Goal: Information Seeking & Learning: Compare options

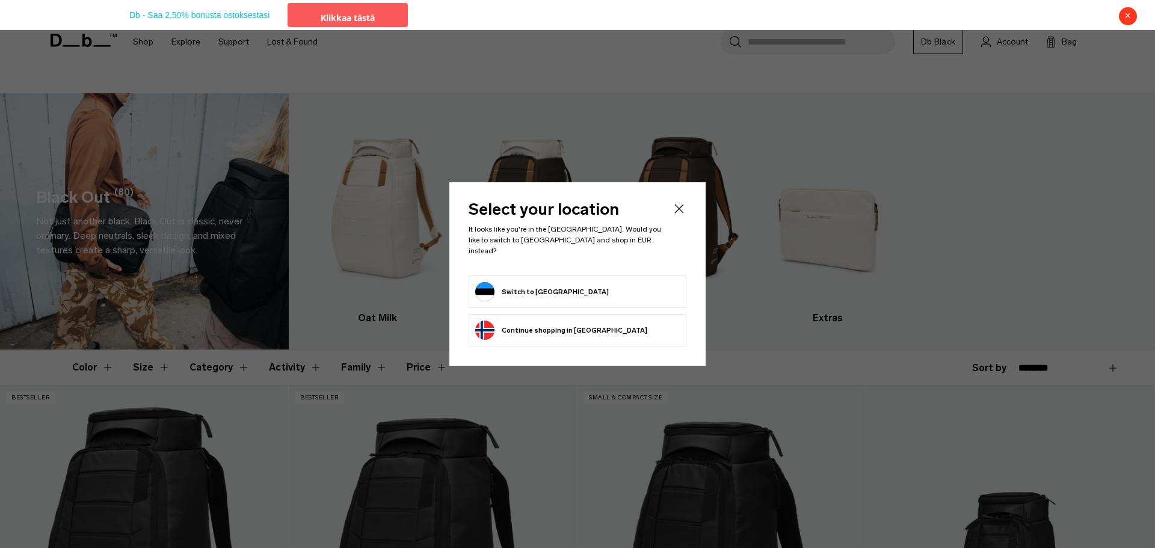
click at [563, 289] on form "Switch to Estonia" at bounding box center [577, 291] width 204 height 19
click at [527, 289] on button "Switch to Estonia" at bounding box center [541, 291] width 133 height 19
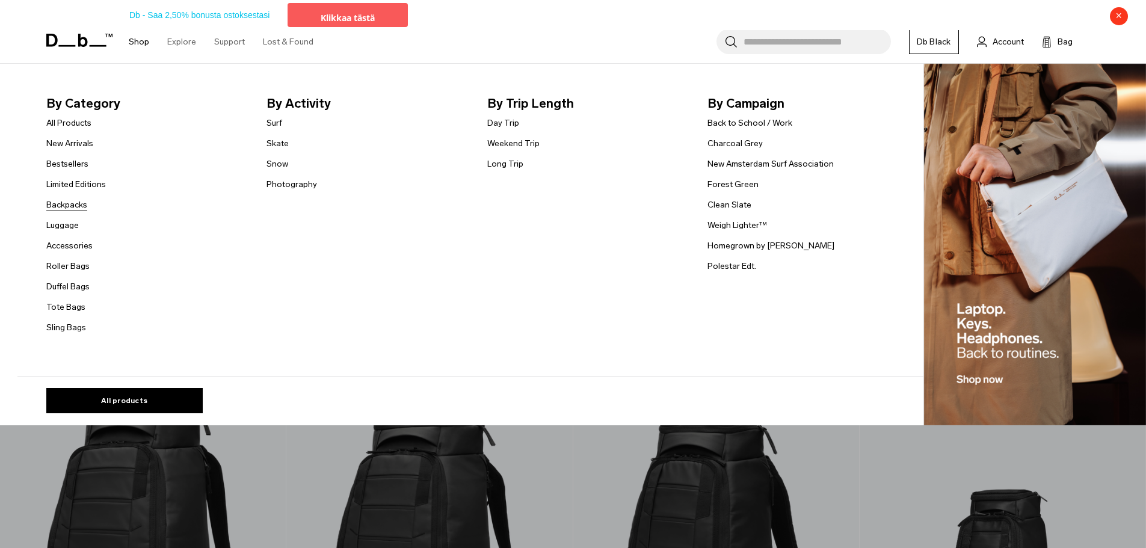
click at [68, 210] on link "Backpacks" at bounding box center [66, 204] width 41 height 13
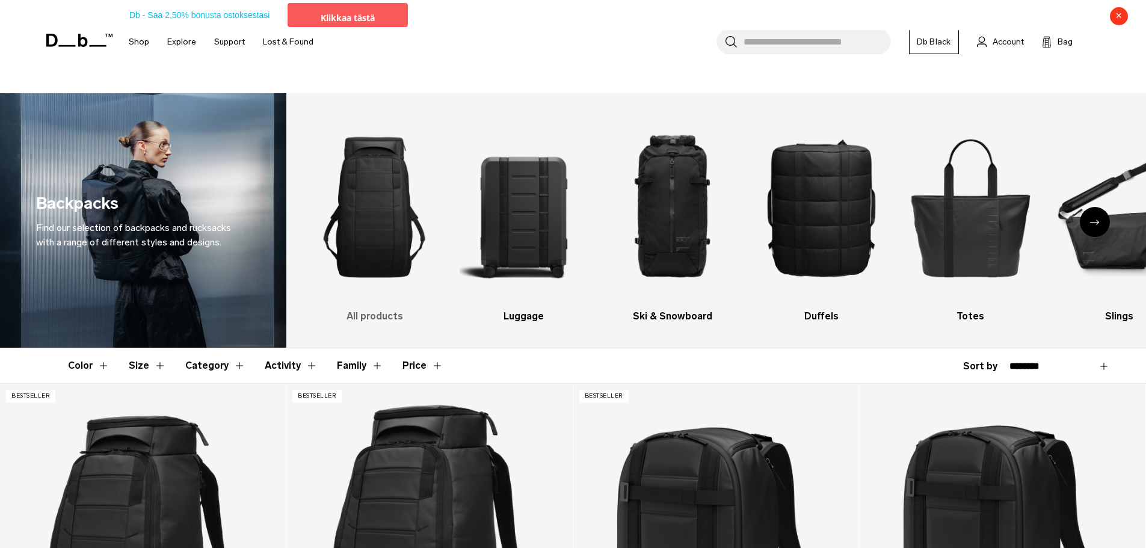
click at [366, 211] on img "1 / 10" at bounding box center [374, 207] width 128 height 192
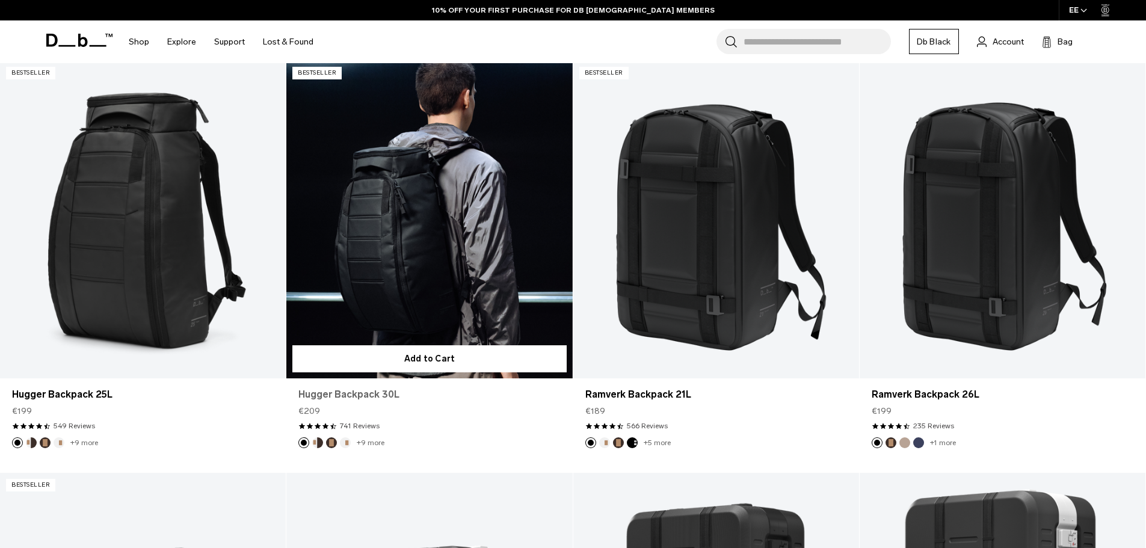
scroll to position [286, 0]
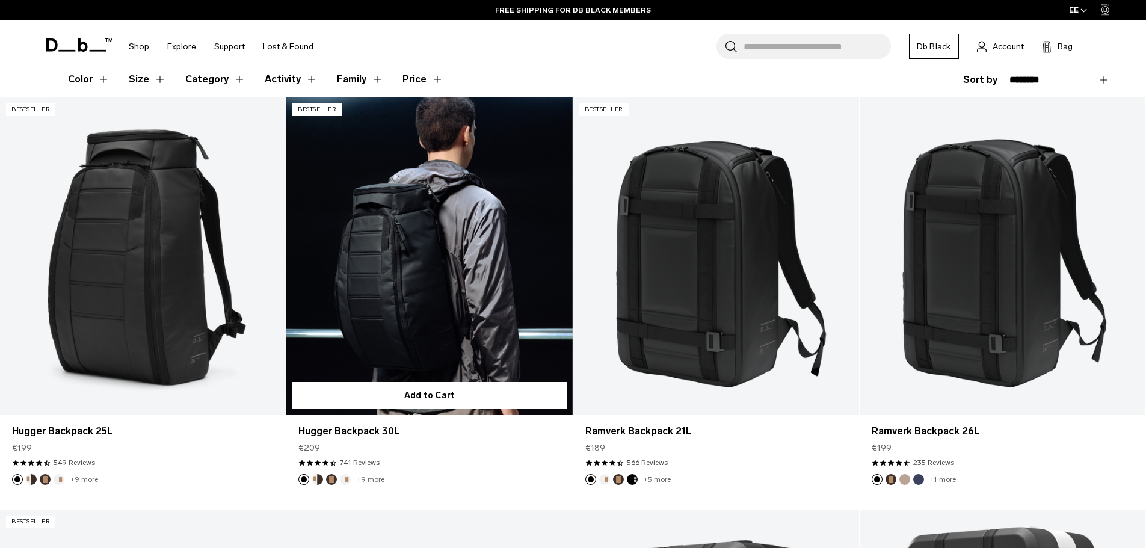
click at [431, 216] on link "Hugger Backpack 30L" at bounding box center [429, 256] width 286 height 318
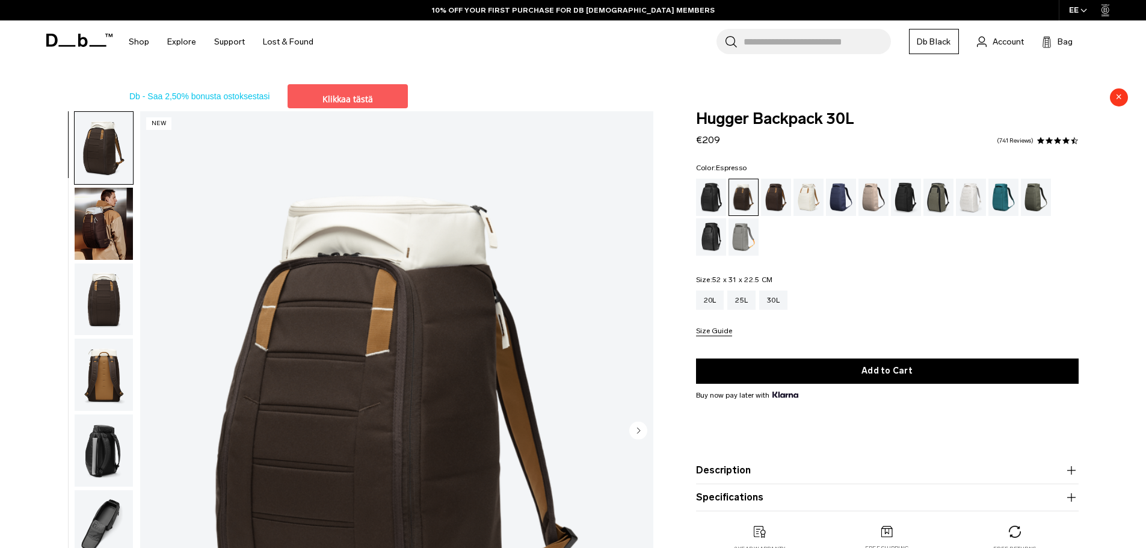
scroll to position [150, 0]
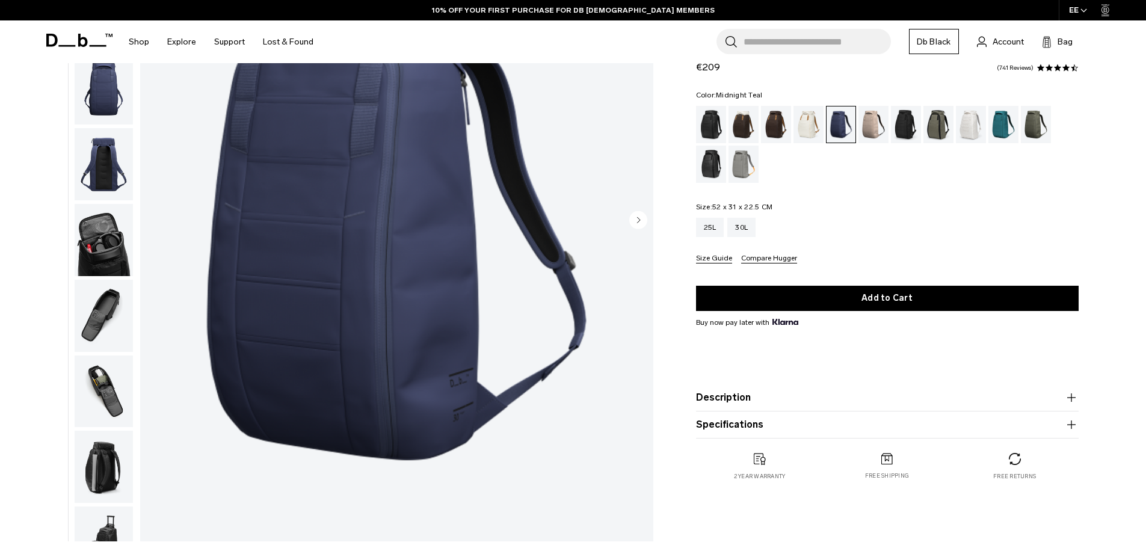
click at [1007, 120] on div "Midnight Teal" at bounding box center [1003, 124] width 31 height 37
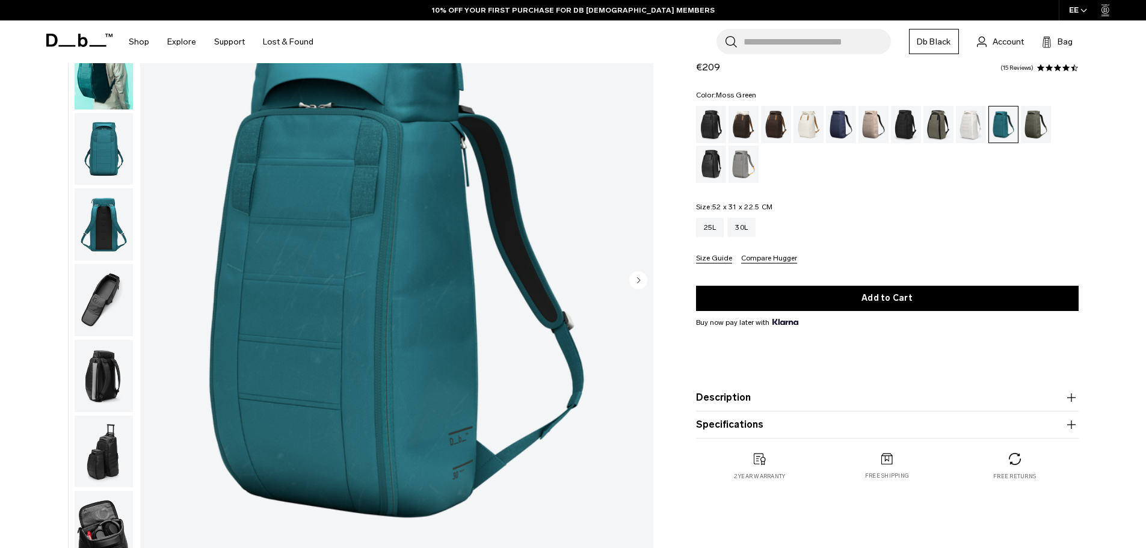
click at [1028, 130] on div "Moss Green" at bounding box center [1035, 124] width 31 height 37
